Goal: Transaction & Acquisition: Purchase product/service

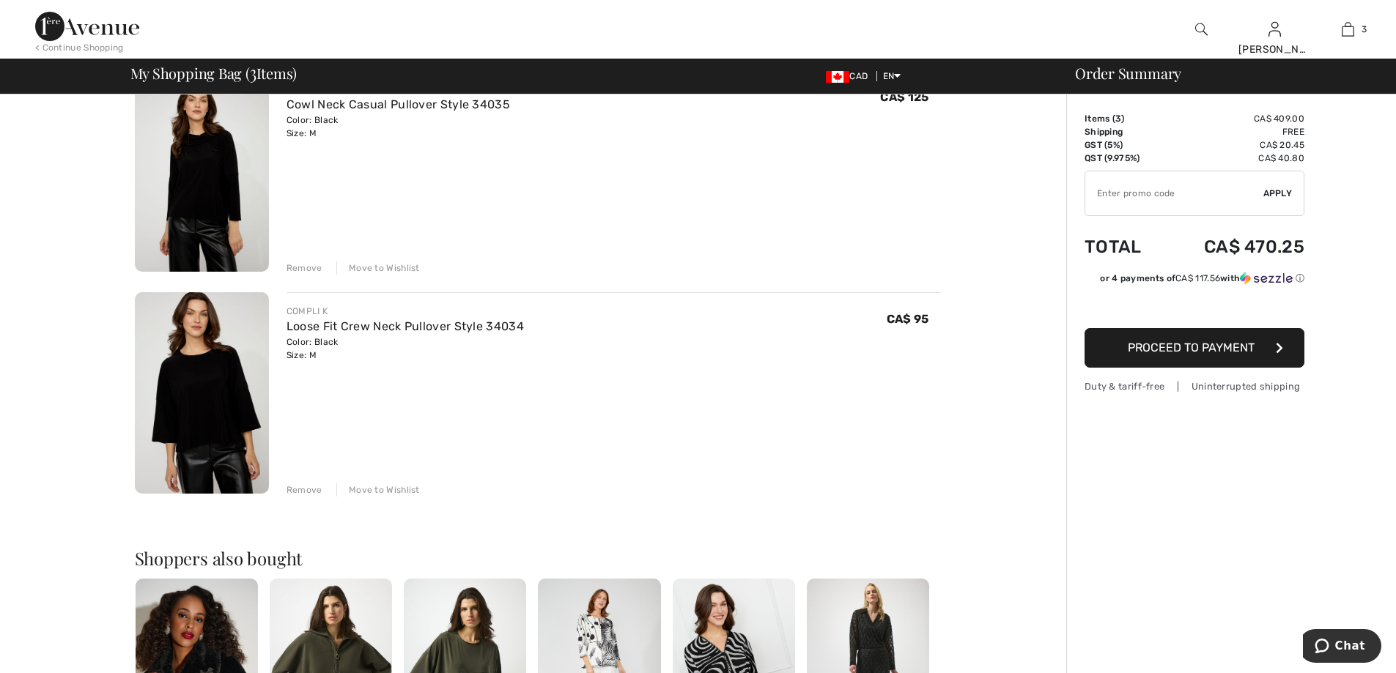
scroll to position [220, 0]
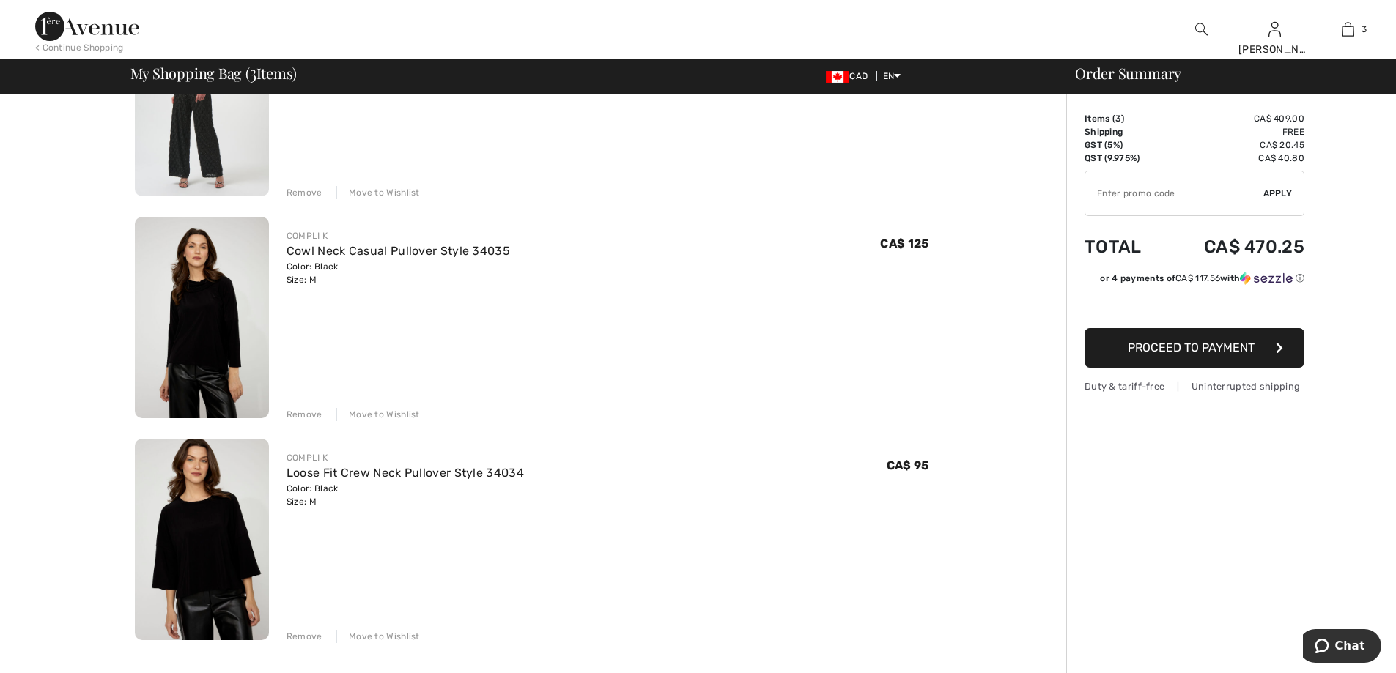
click at [1188, 349] on span "Proceed to Payment" at bounding box center [1191, 348] width 127 height 14
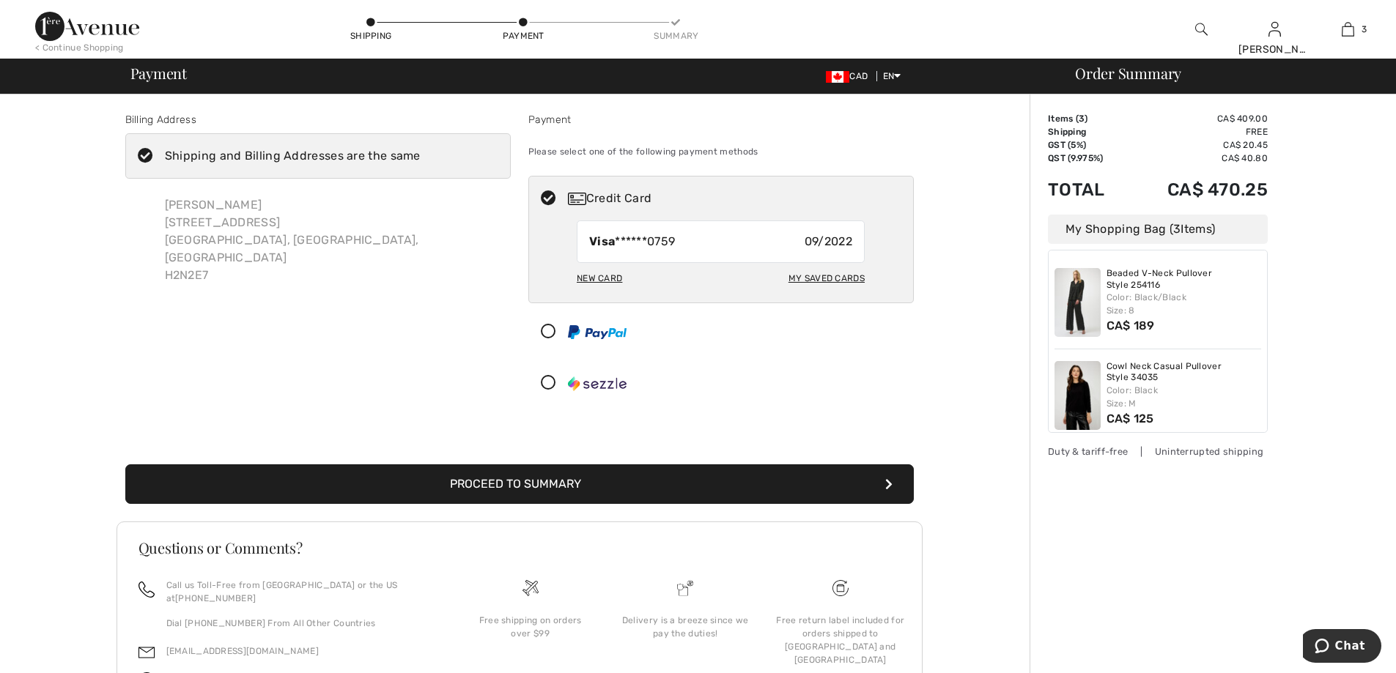
click at [564, 492] on button "Proceed to Summary" at bounding box center [519, 485] width 788 height 40
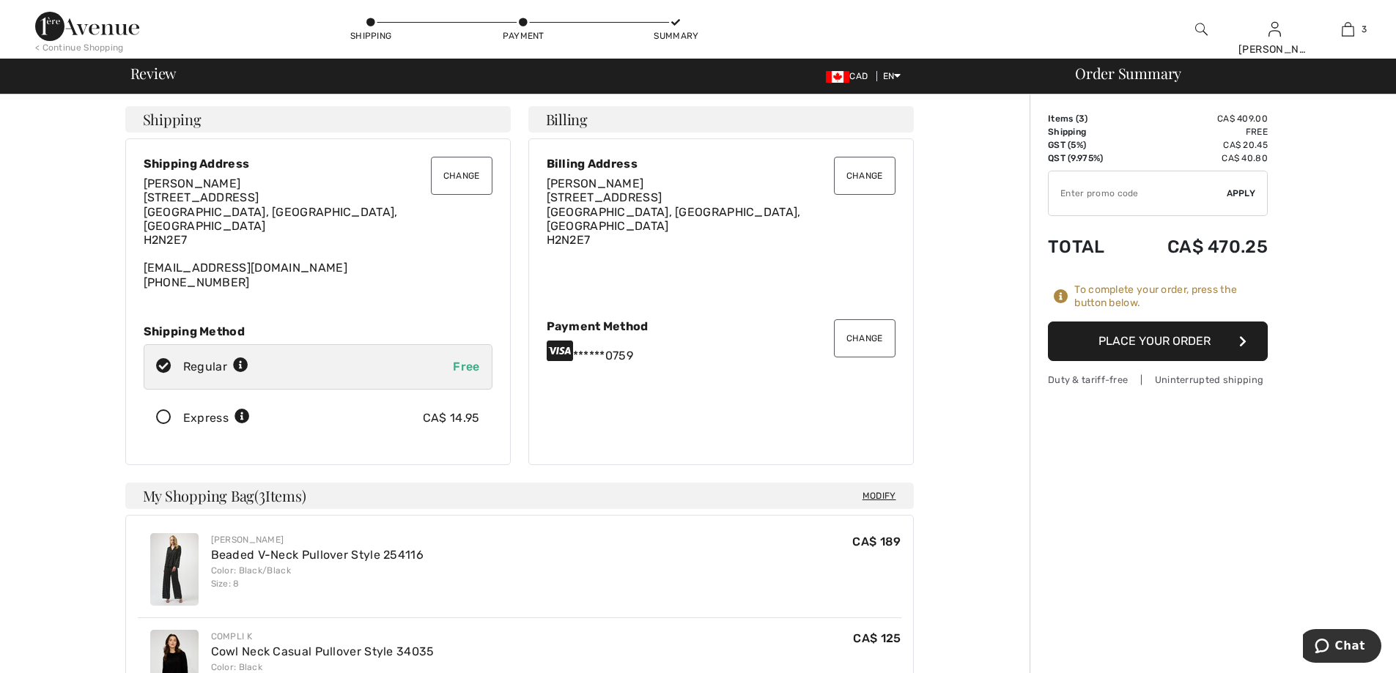
click at [1120, 339] on button "Place Your Order" at bounding box center [1158, 342] width 220 height 40
